Goal: Find contact information: Find contact information

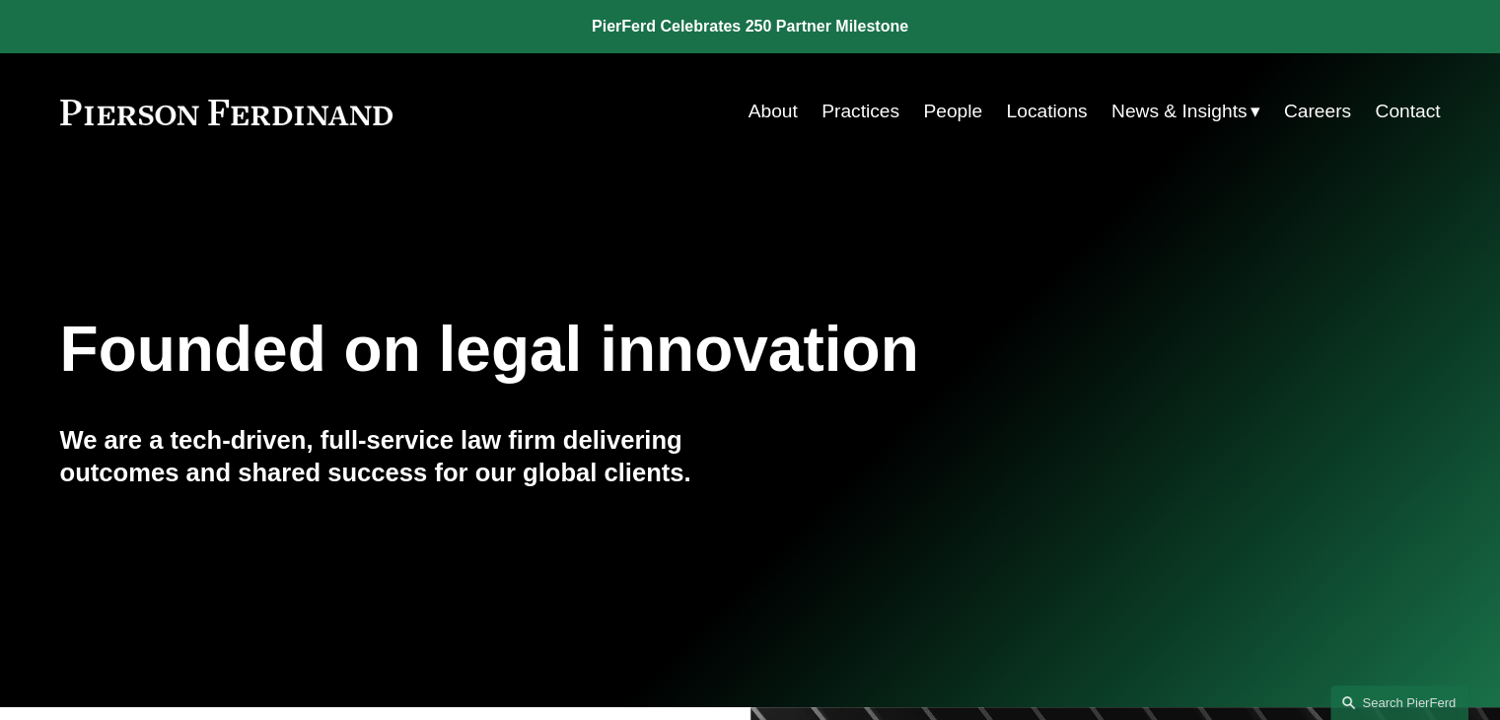
click at [937, 111] on link "People" at bounding box center [952, 111] width 59 height 37
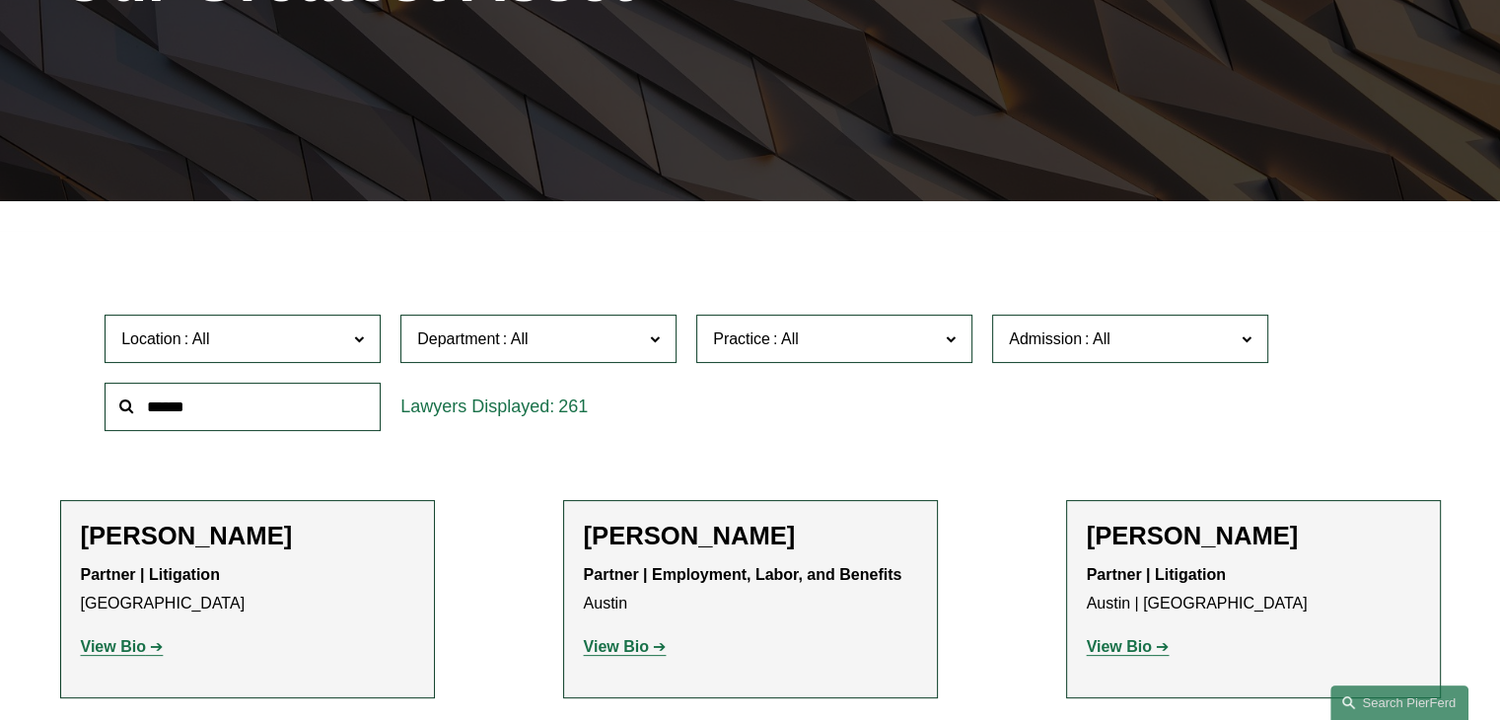
scroll to position [400, 0]
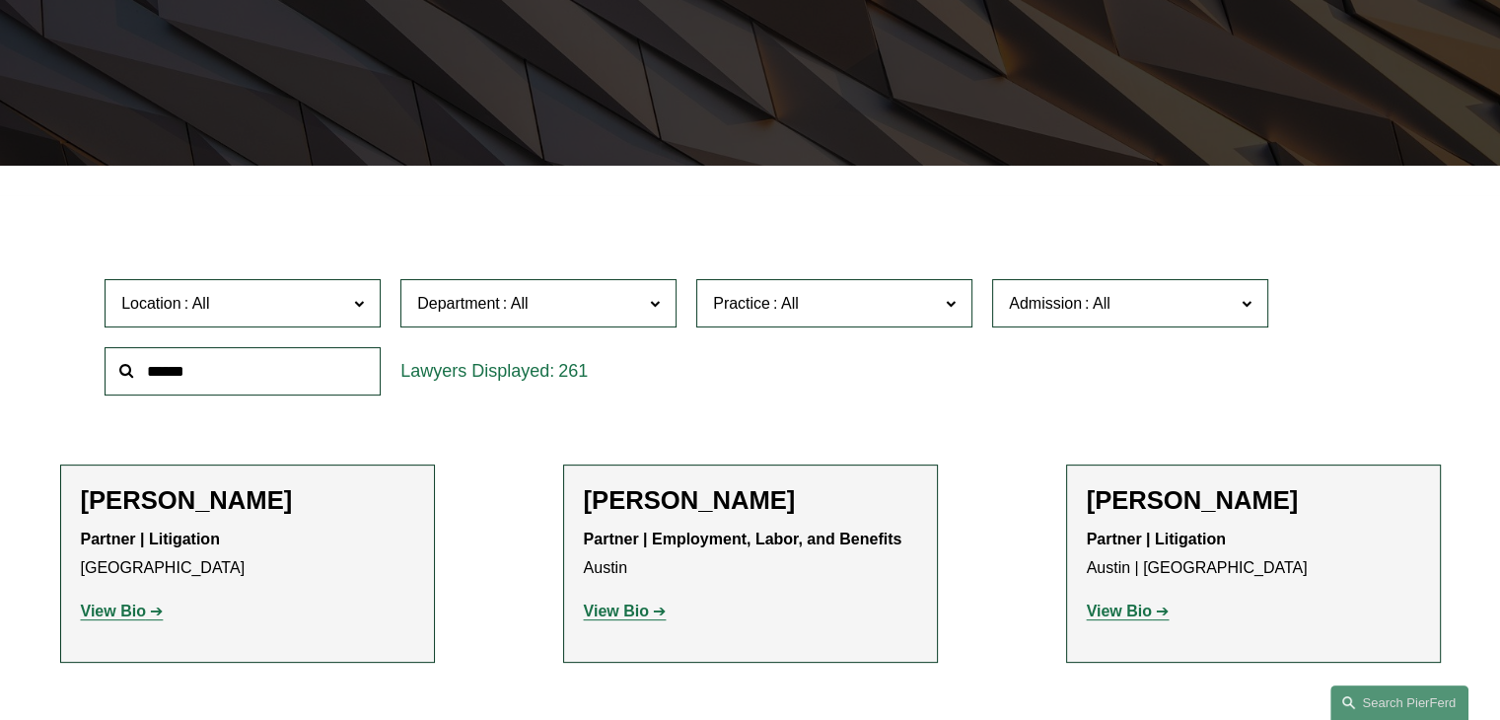
click at [828, 301] on span "Practice" at bounding box center [826, 303] width 226 height 27
click at [0, 0] on link "Intellectual Property Litigation" at bounding box center [0, 0] width 0 height 0
click at [377, 294] on label "Location" at bounding box center [243, 303] width 276 height 48
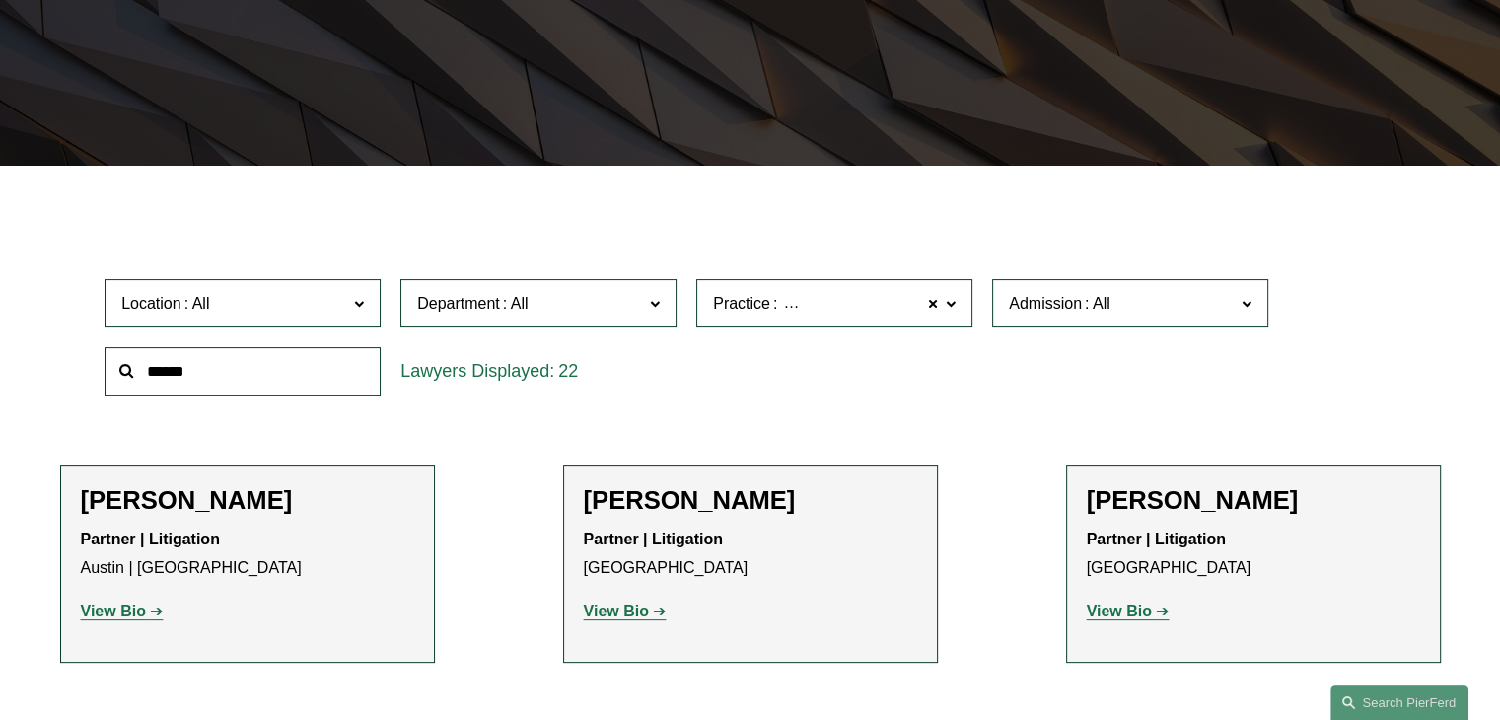
click at [0, 0] on link "Princeton" at bounding box center [0, 0] width 0 height 0
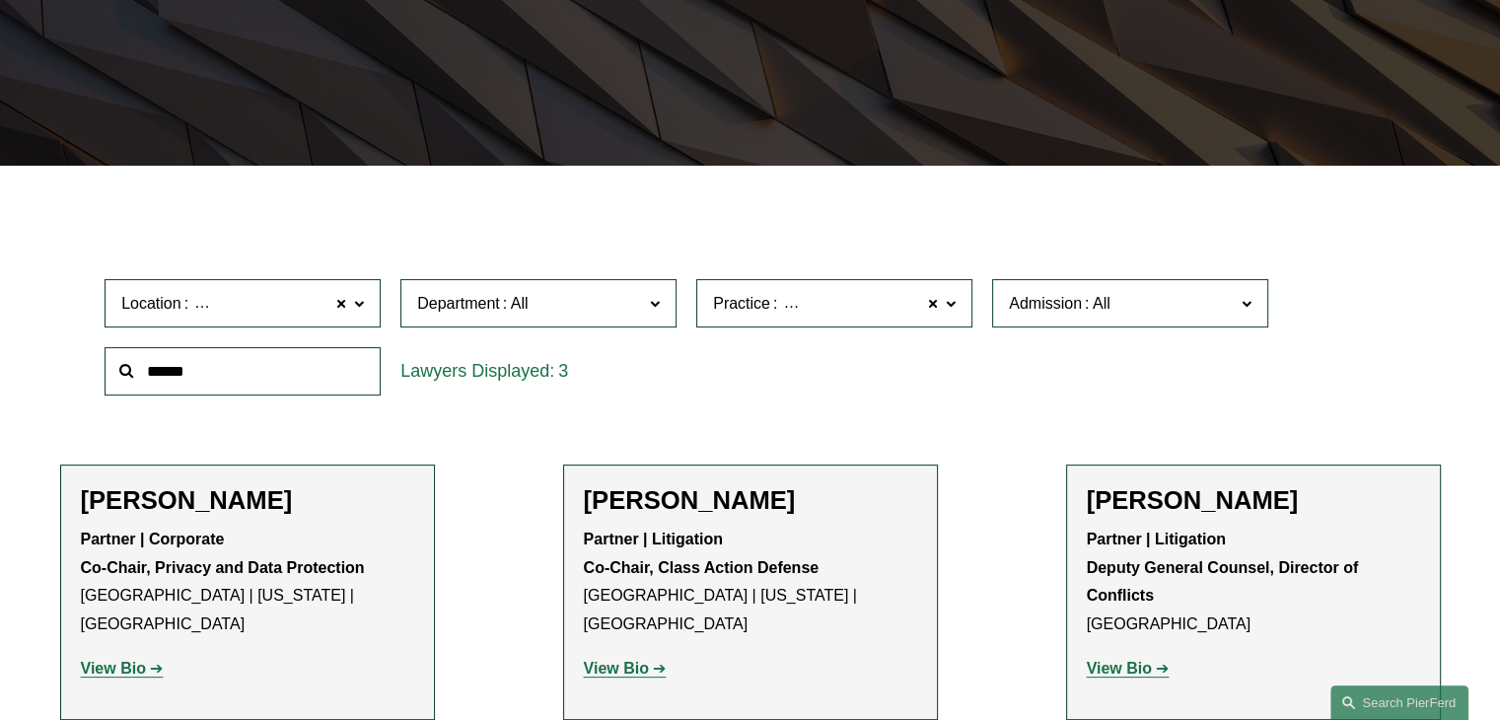
click at [621, 660] on strong "View Bio" at bounding box center [616, 668] width 65 height 17
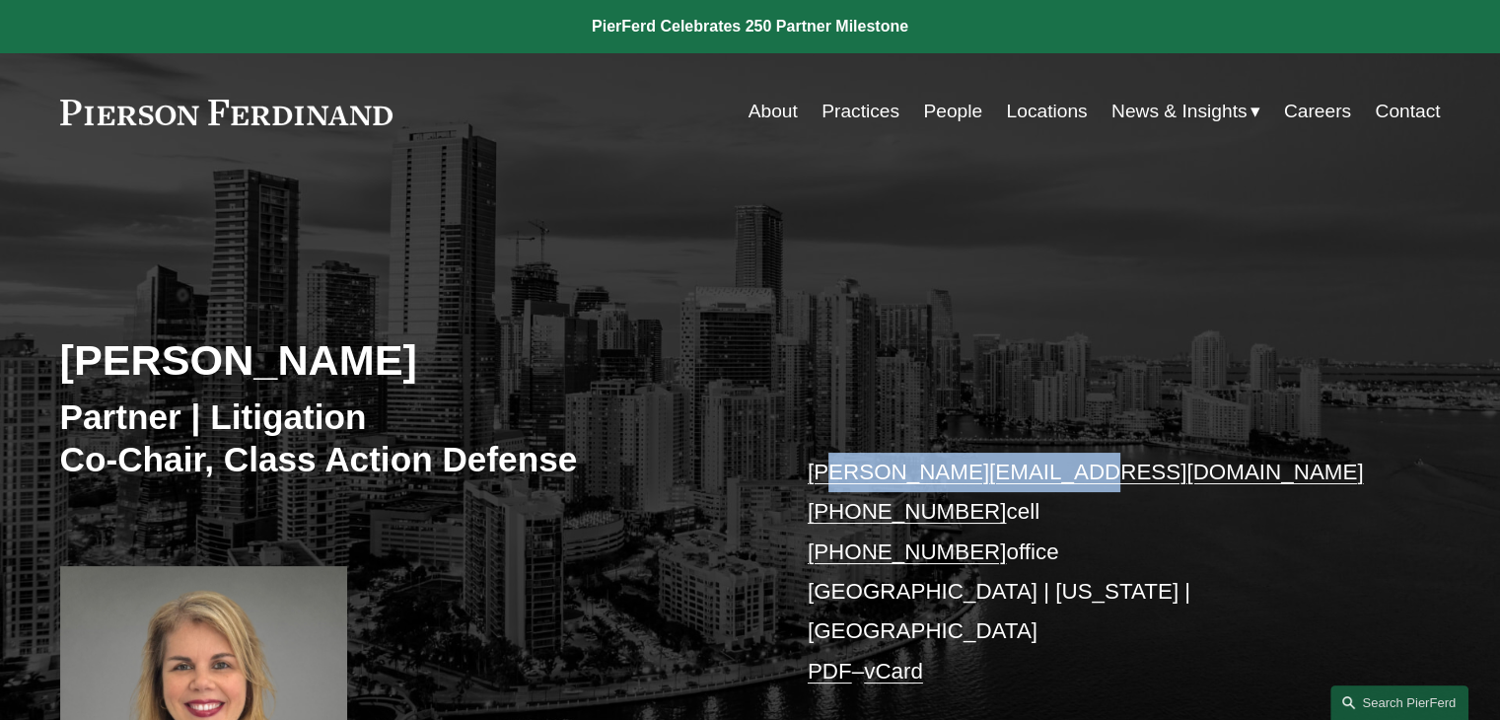
drag, startPoint x: 1053, startPoint y: 464, endPoint x: 825, endPoint y: 470, distance: 228.9
click at [825, 470] on p "irene.oria@pierferd.com +1.786.873.4603 cell +1.786.568.8358 office Miami | New…" at bounding box center [1095, 572] width 575 height 239
click at [903, 414] on div "Irene Oria Partner | Litigation Co-Chair, Class Action Defense irene.oria@pierf…" at bounding box center [750, 527] width 1500 height 624
drag, startPoint x: 1059, startPoint y: 473, endPoint x: 807, endPoint y: 467, distance: 252.6
click at [808, 467] on p "irene.oria@pierferd.com +1.786.873.4603 cell +1.786.568.8358 office Miami | New…" at bounding box center [1095, 572] width 575 height 239
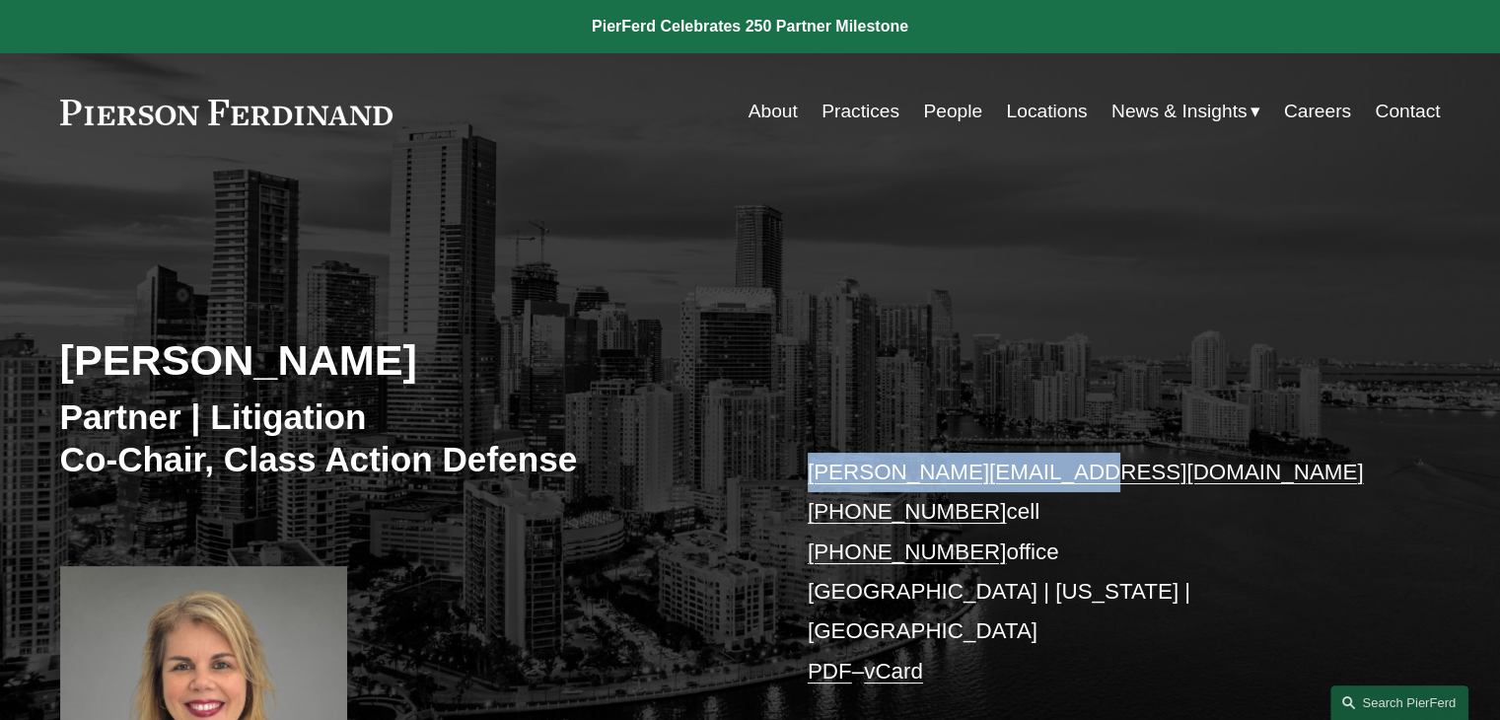
copy link "irene.oria@pierferd.com"
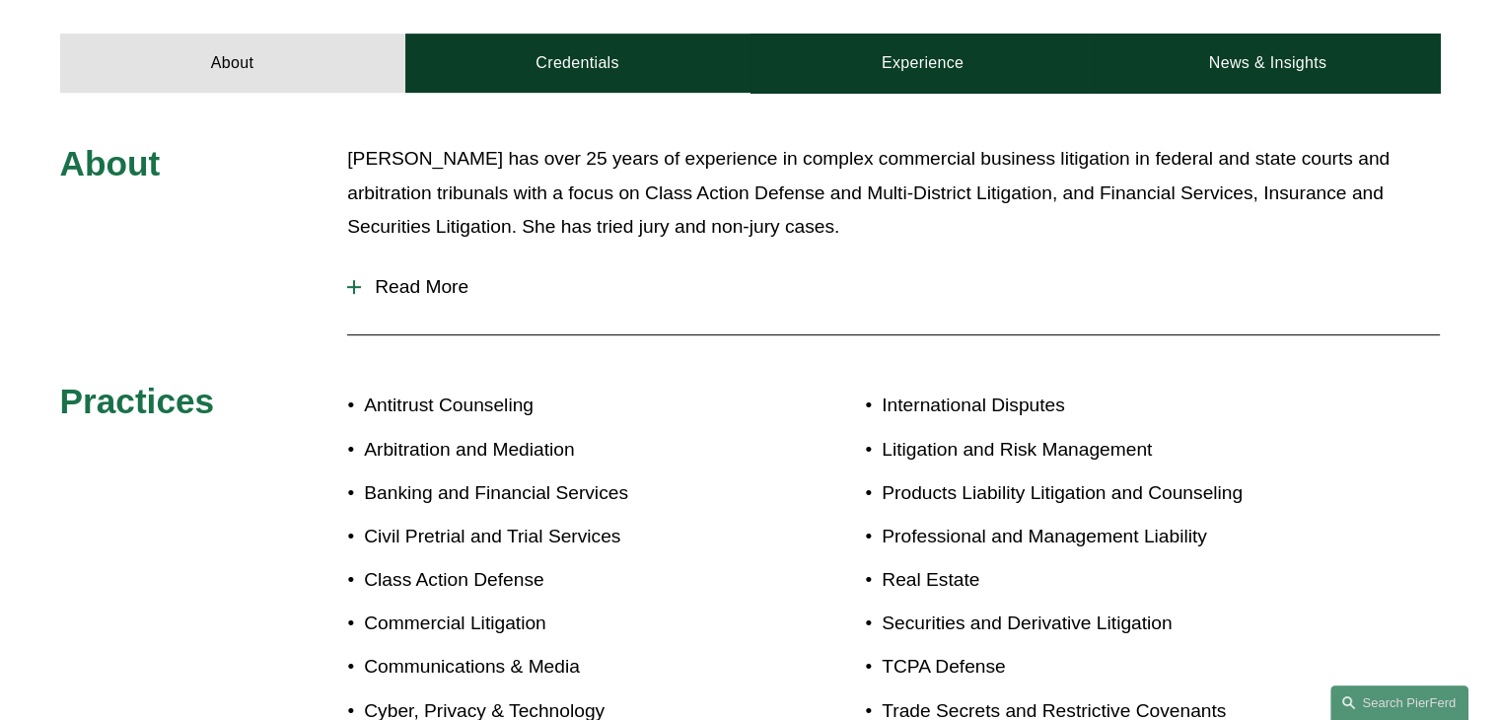
scroll to position [896, 0]
